Goal: Transaction & Acquisition: Purchase product/service

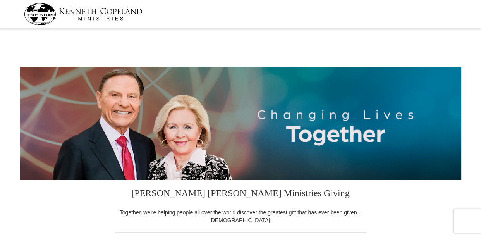
select select "[GEOGRAPHIC_DATA]"
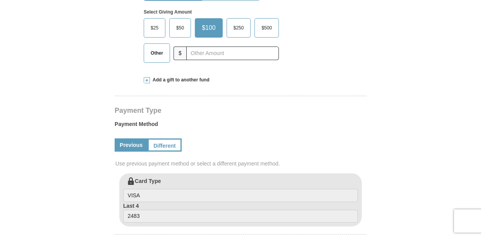
scroll to position [232, 0]
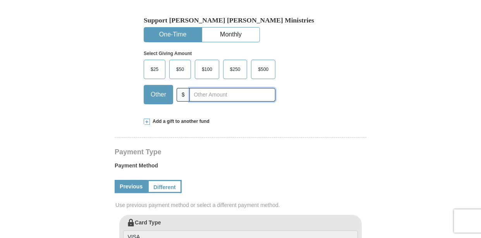
click at [196, 92] on input "text" at bounding box center [232, 95] width 86 height 14
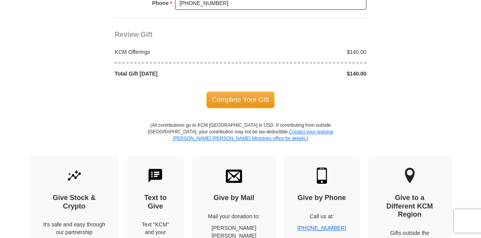
scroll to position [697, 0]
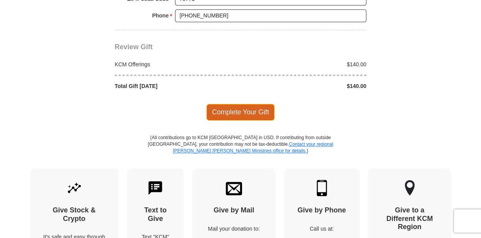
type input "140.00"
click at [256, 106] on span "Complete Your Gift" at bounding box center [240, 112] width 68 height 16
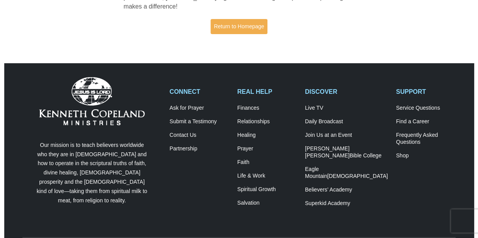
scroll to position [193, 0]
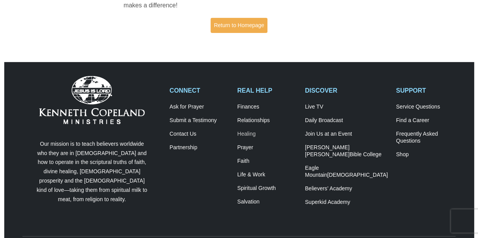
click at [251, 132] on link "Healing" at bounding box center [267, 133] width 60 height 7
